Goal: Task Accomplishment & Management: Manage account settings

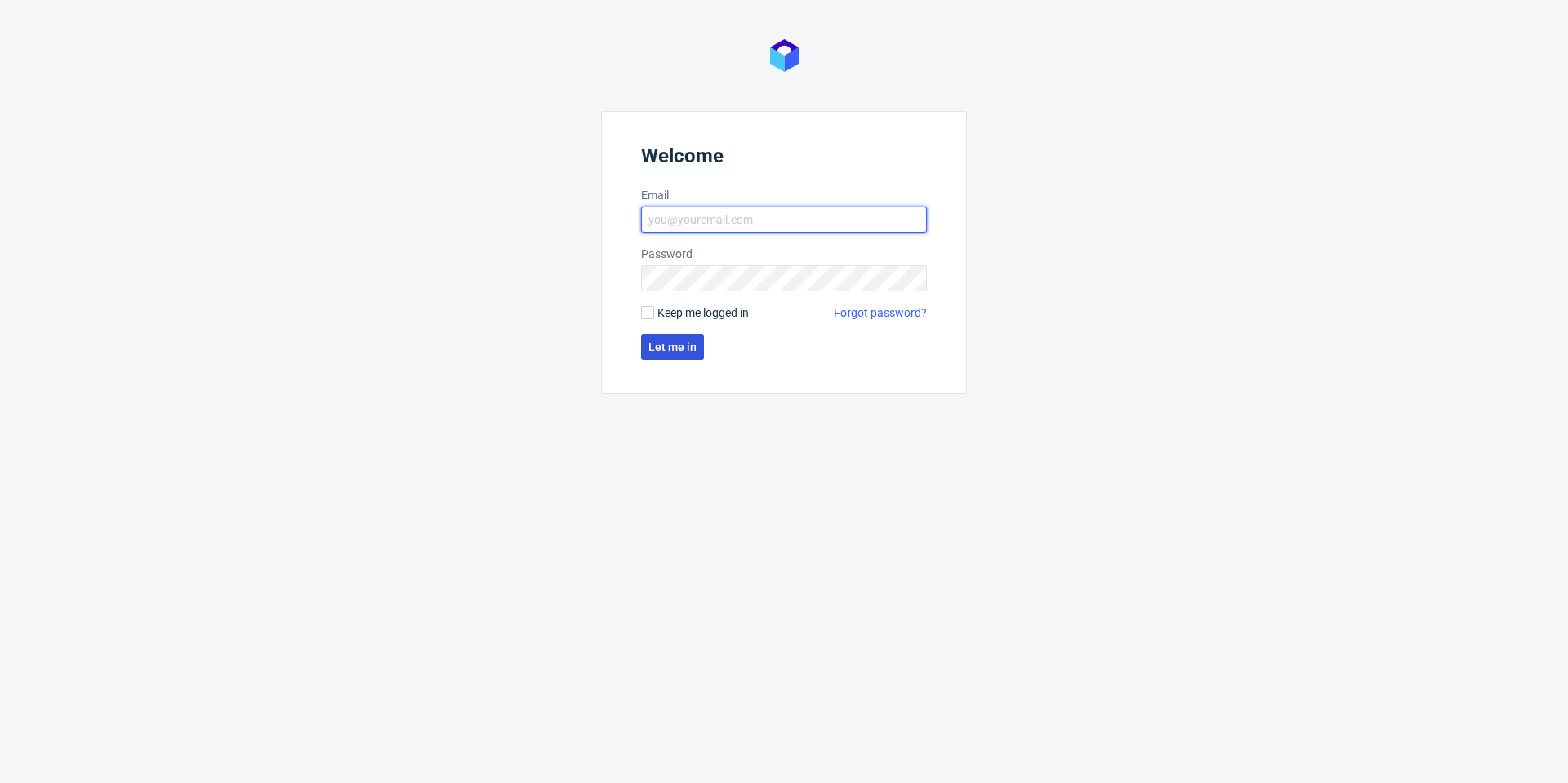
type input "[PERSON_NAME][EMAIL_ADDRESS][PERSON_NAME][DOMAIN_NAME]"
click at [678, 358] on button "Let me in" at bounding box center [673, 347] width 63 height 26
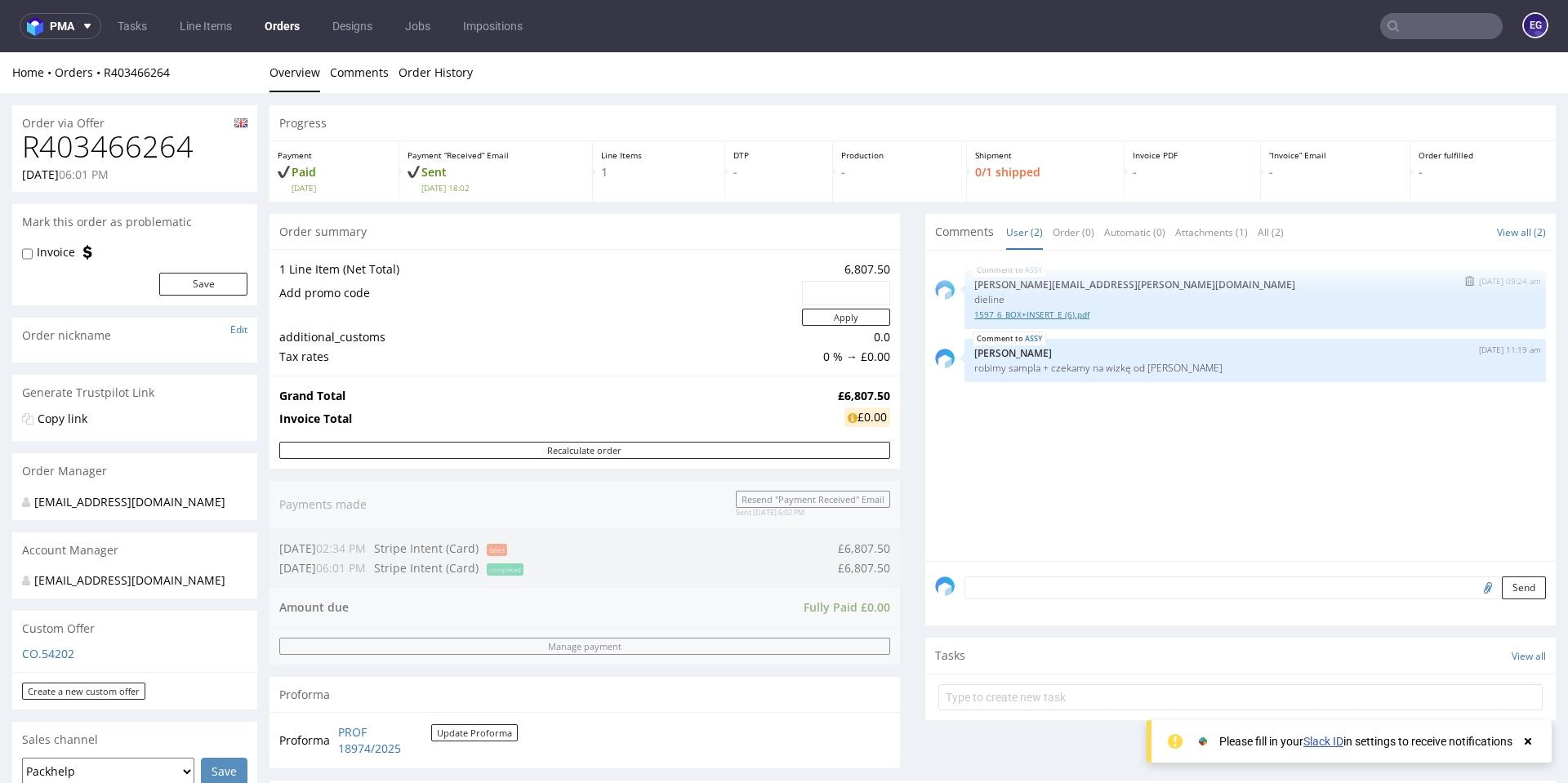
click at [1053, 313] on link "1597_6_BOX+INSERT_E (6).pdf" at bounding box center [1254, 314] width 562 height 12
